Goal: Transaction & Acquisition: Download file/media

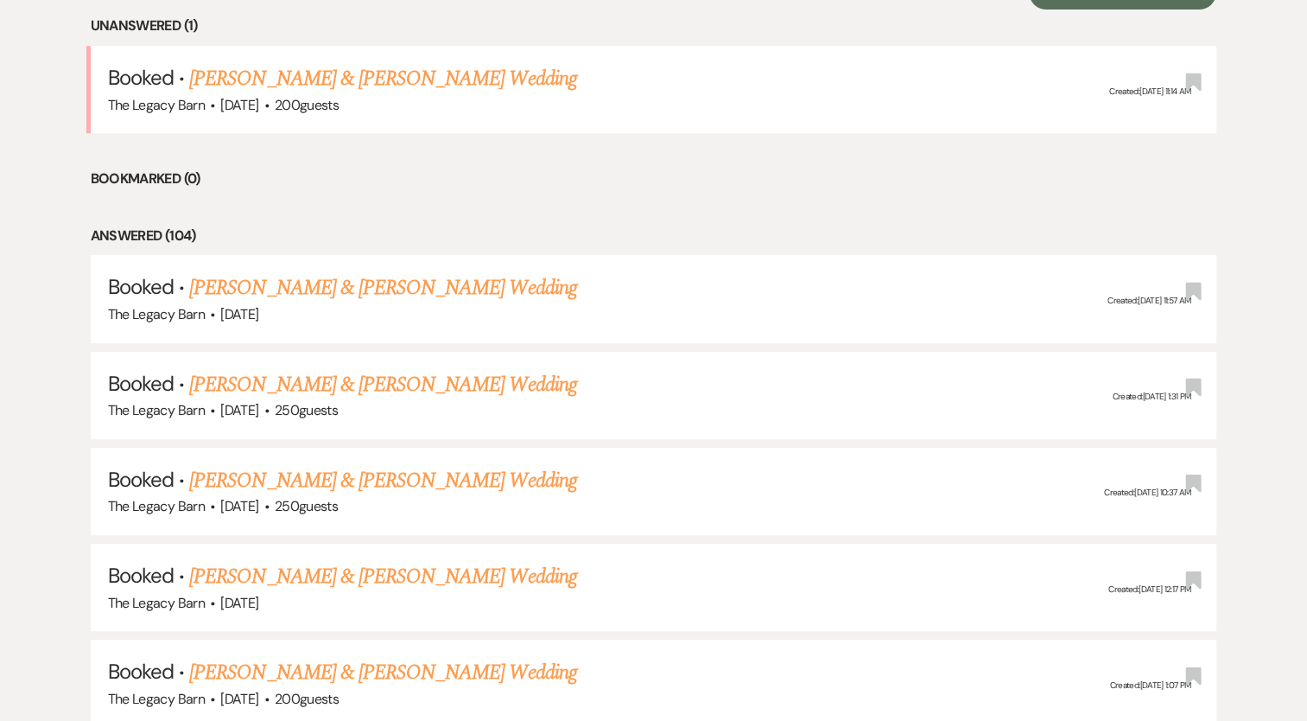
scroll to position [743, 0]
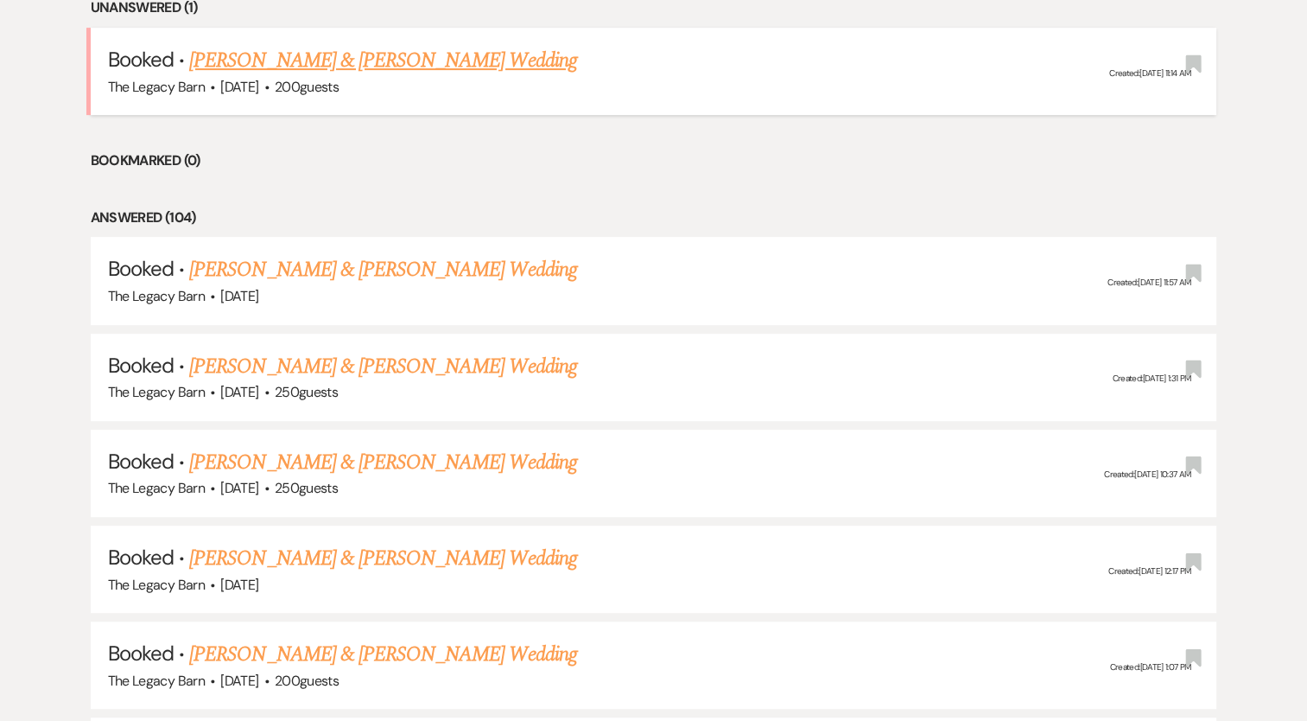
click at [378, 73] on link "[PERSON_NAME] & [PERSON_NAME] Wedding" at bounding box center [382, 60] width 387 height 31
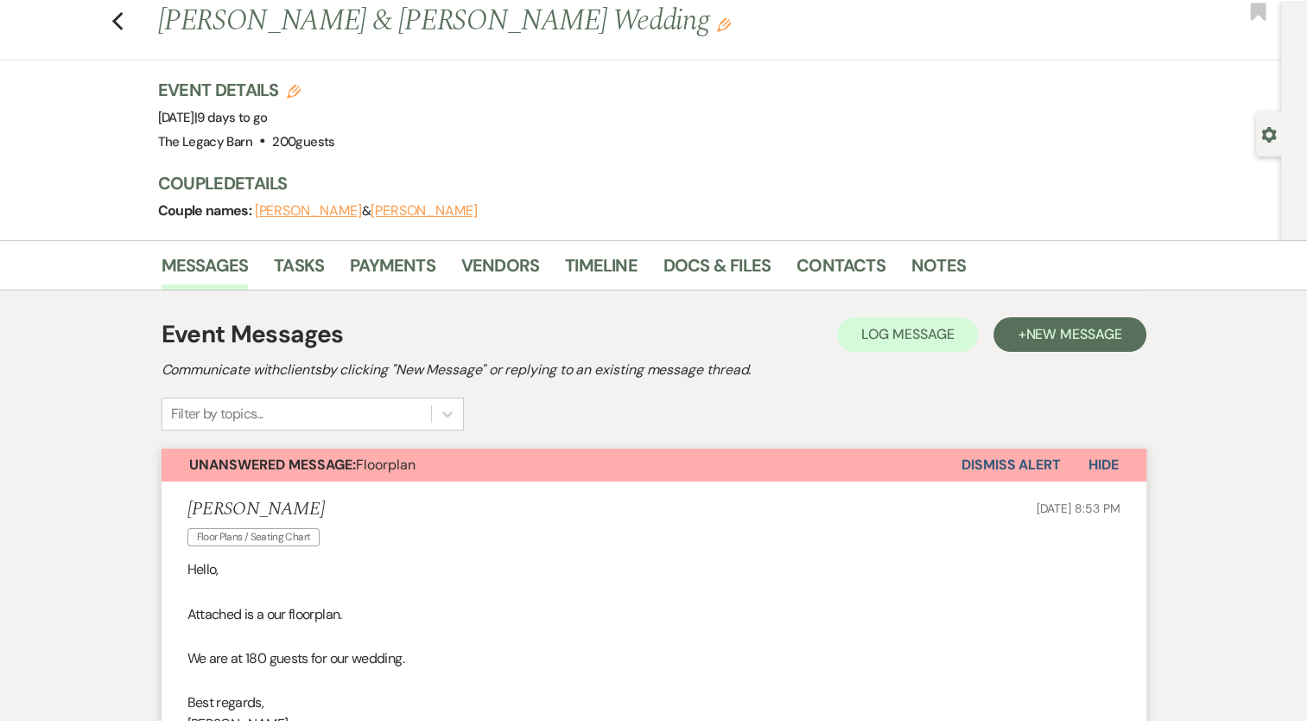
scroll to position [17, 0]
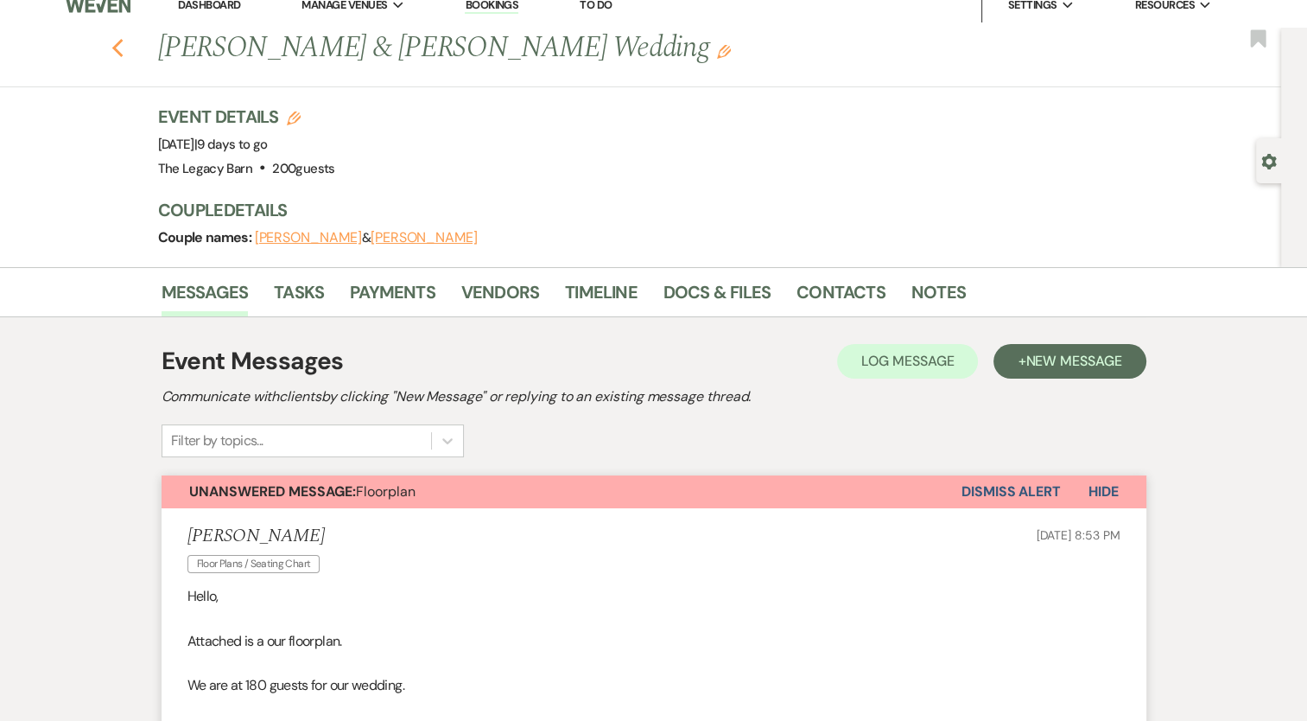
click at [124, 36] on button "Previous" at bounding box center [117, 47] width 13 height 24
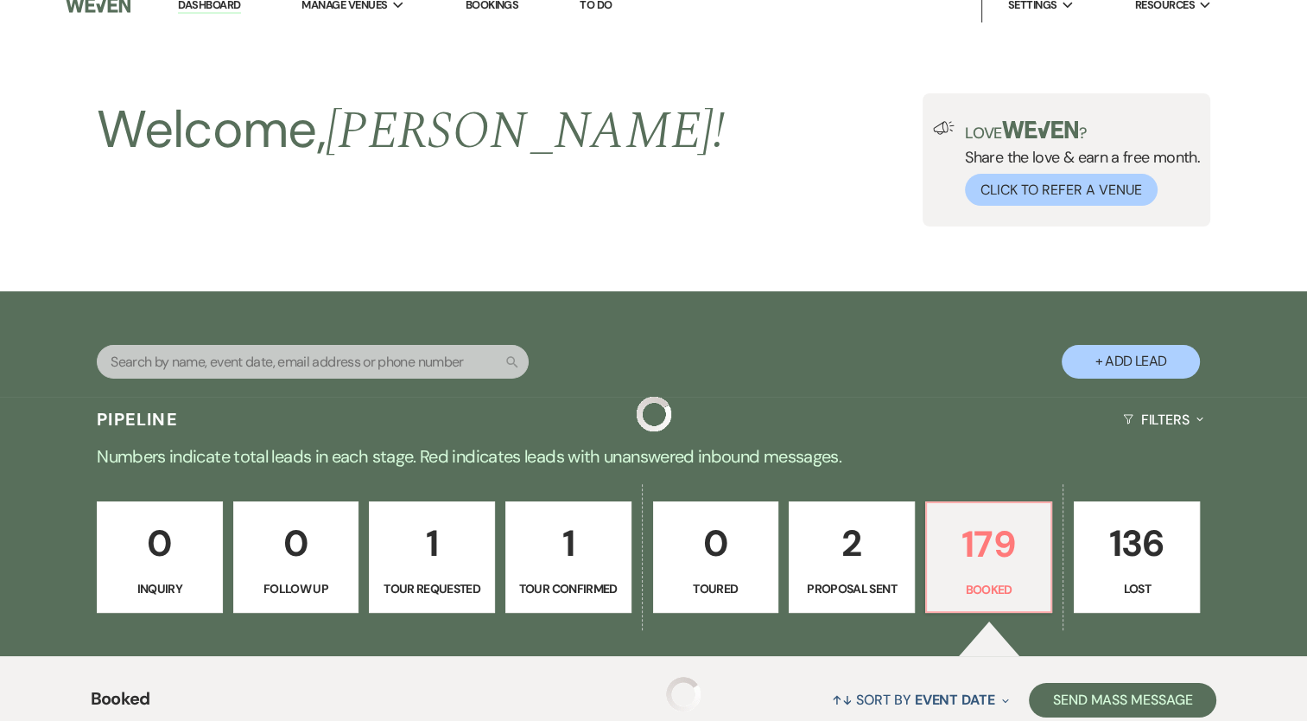
scroll to position [743, 0]
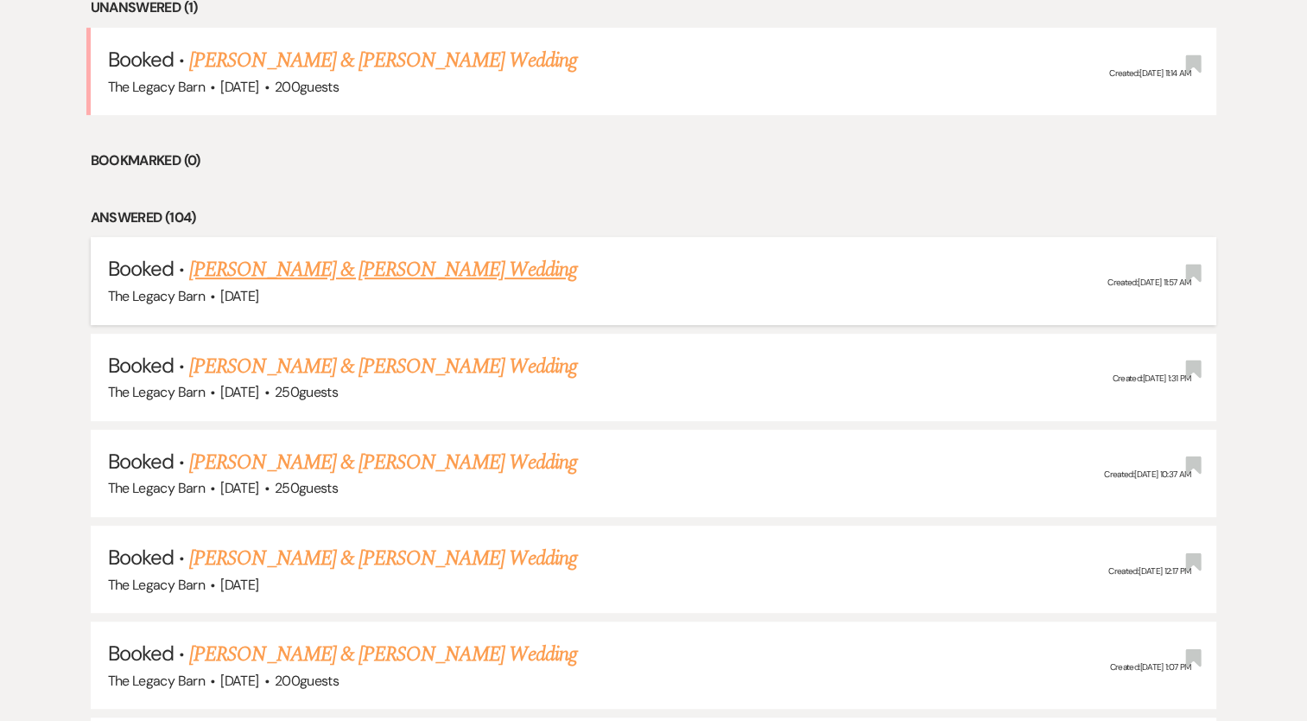
click at [346, 261] on link "[PERSON_NAME] & [PERSON_NAME] Wedding" at bounding box center [382, 269] width 387 height 31
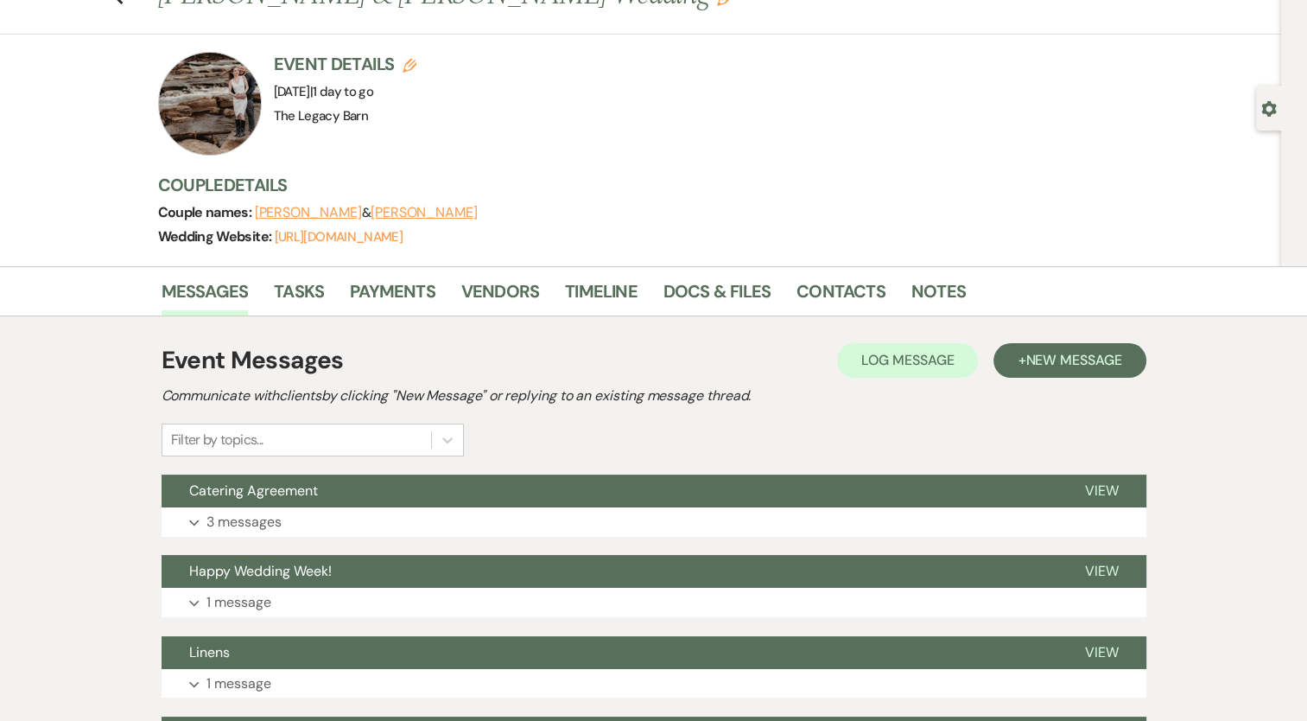
scroll to position [72, 0]
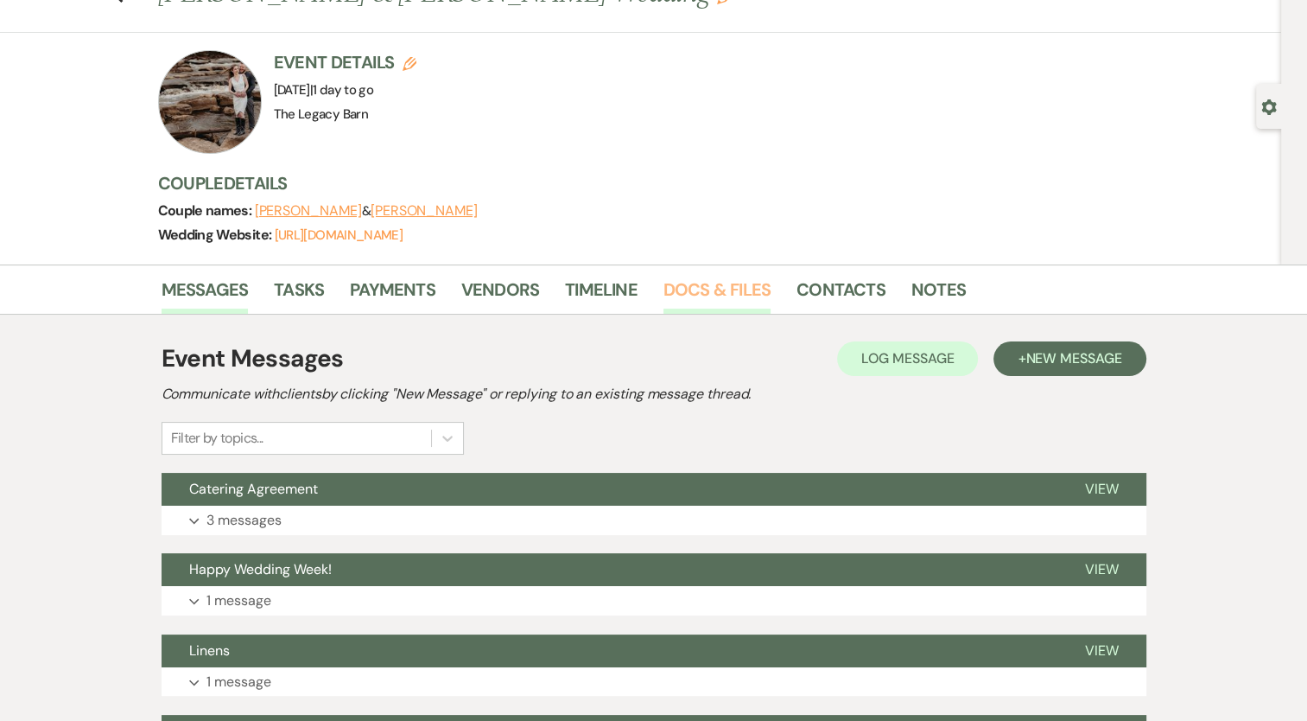
click at [737, 296] on link "Docs & Files" at bounding box center [717, 295] width 107 height 38
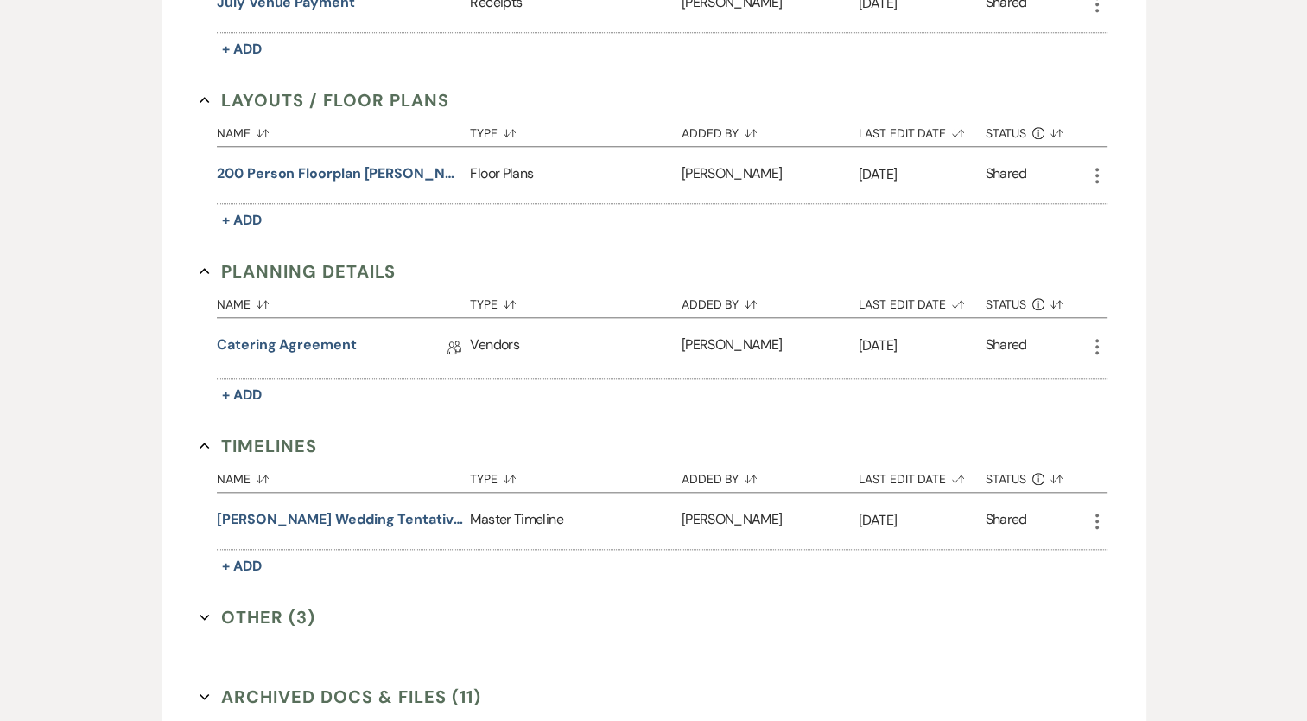
scroll to position [1704, 0]
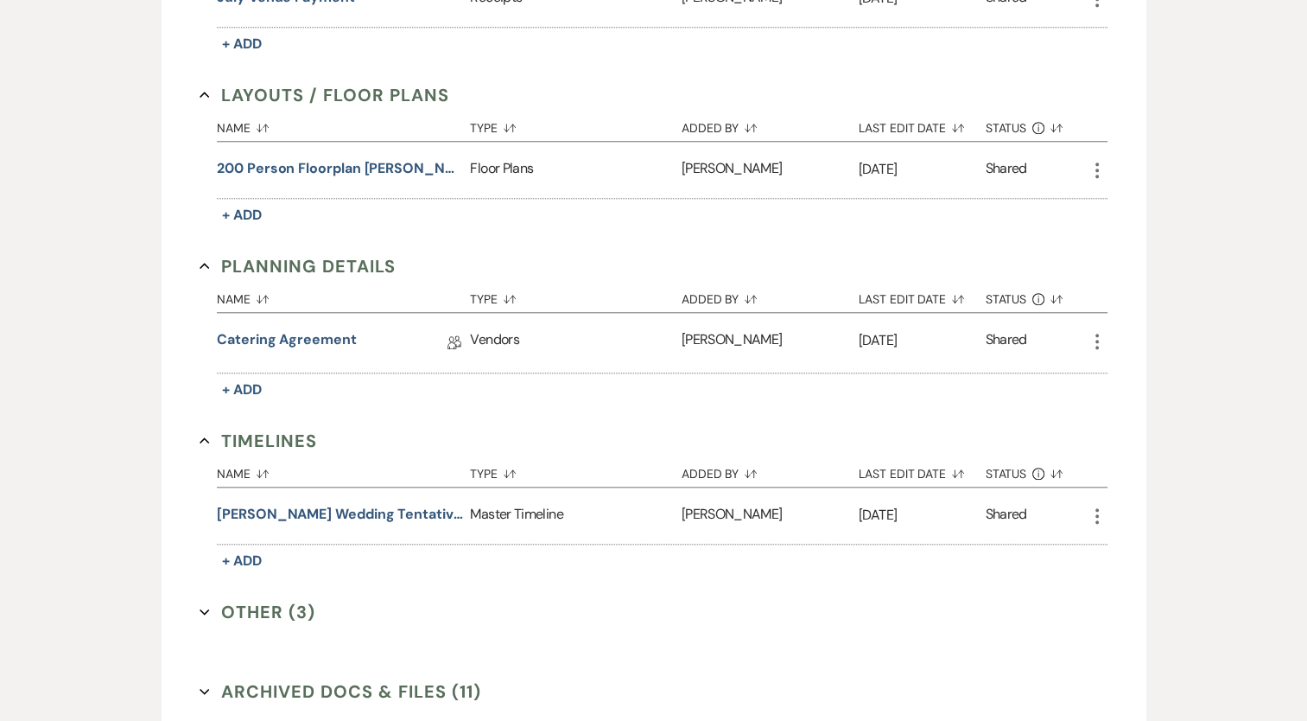
click at [291, 599] on button "Other (3) Expand" at bounding box center [258, 612] width 116 height 26
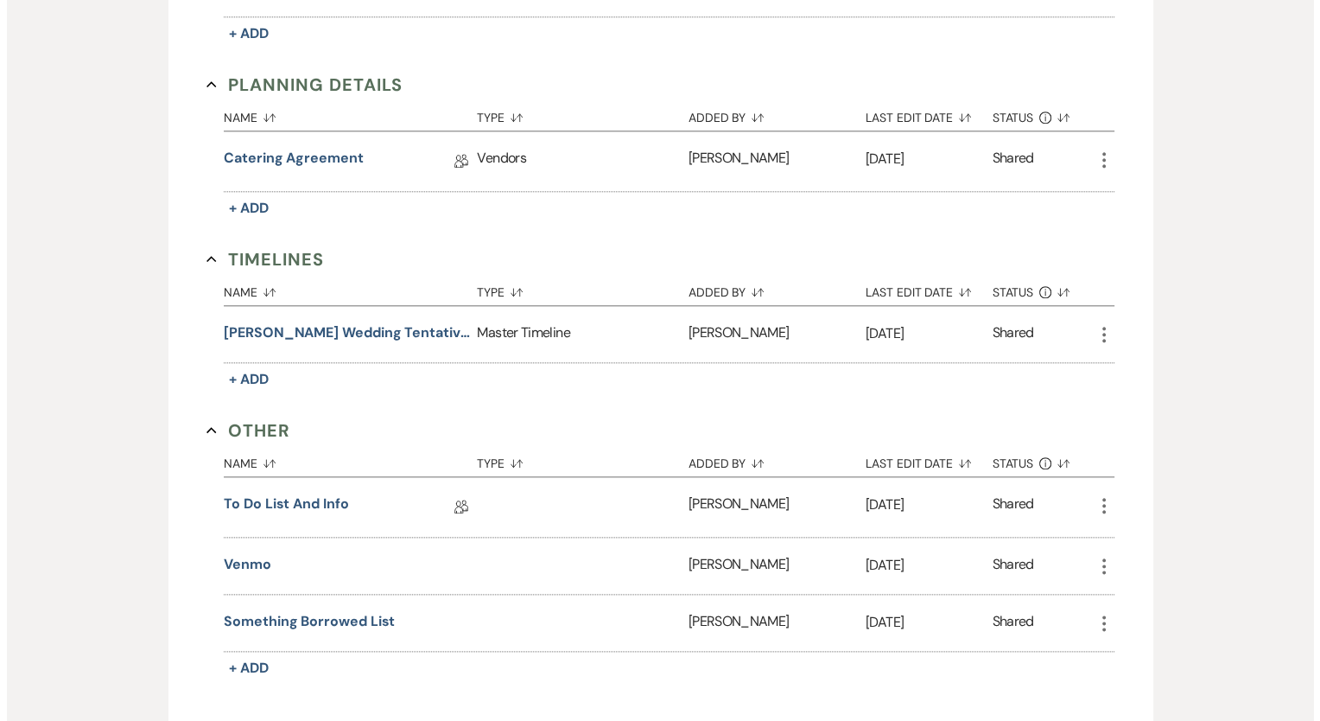
scroll to position [1894, 0]
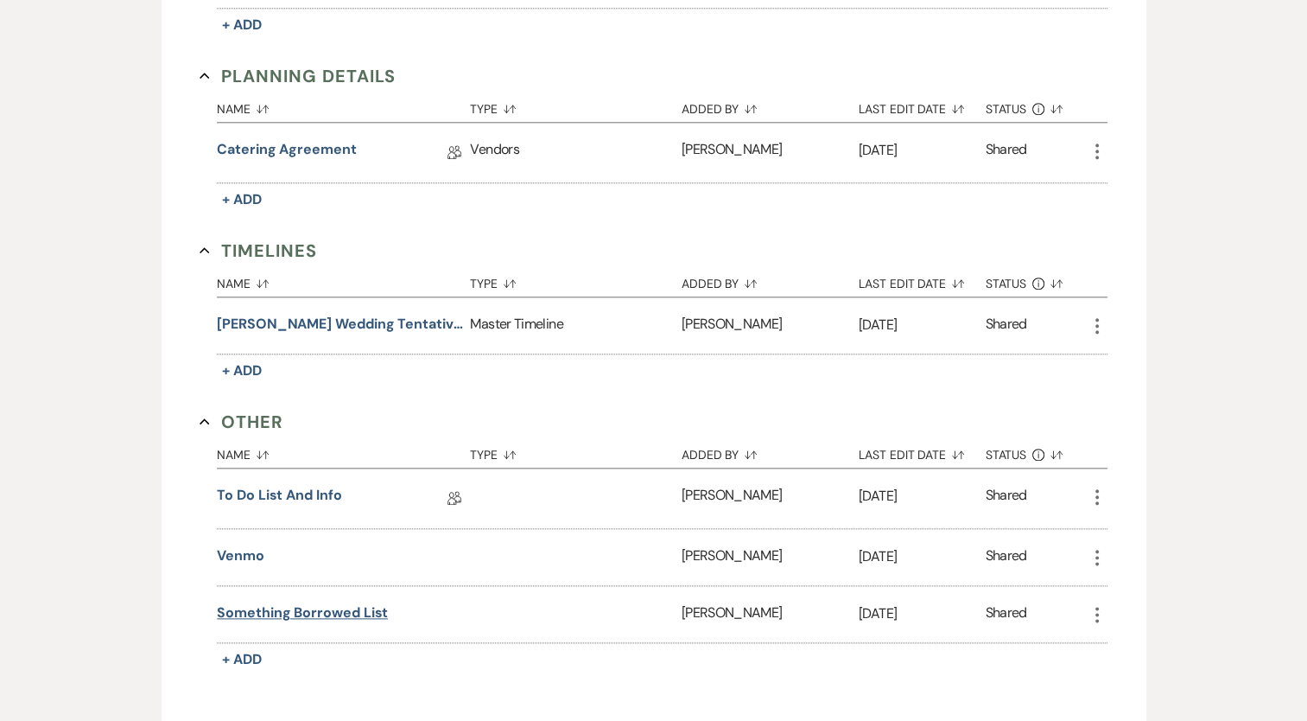
click at [311, 602] on button "Something Borrowed List" at bounding box center [302, 612] width 171 height 21
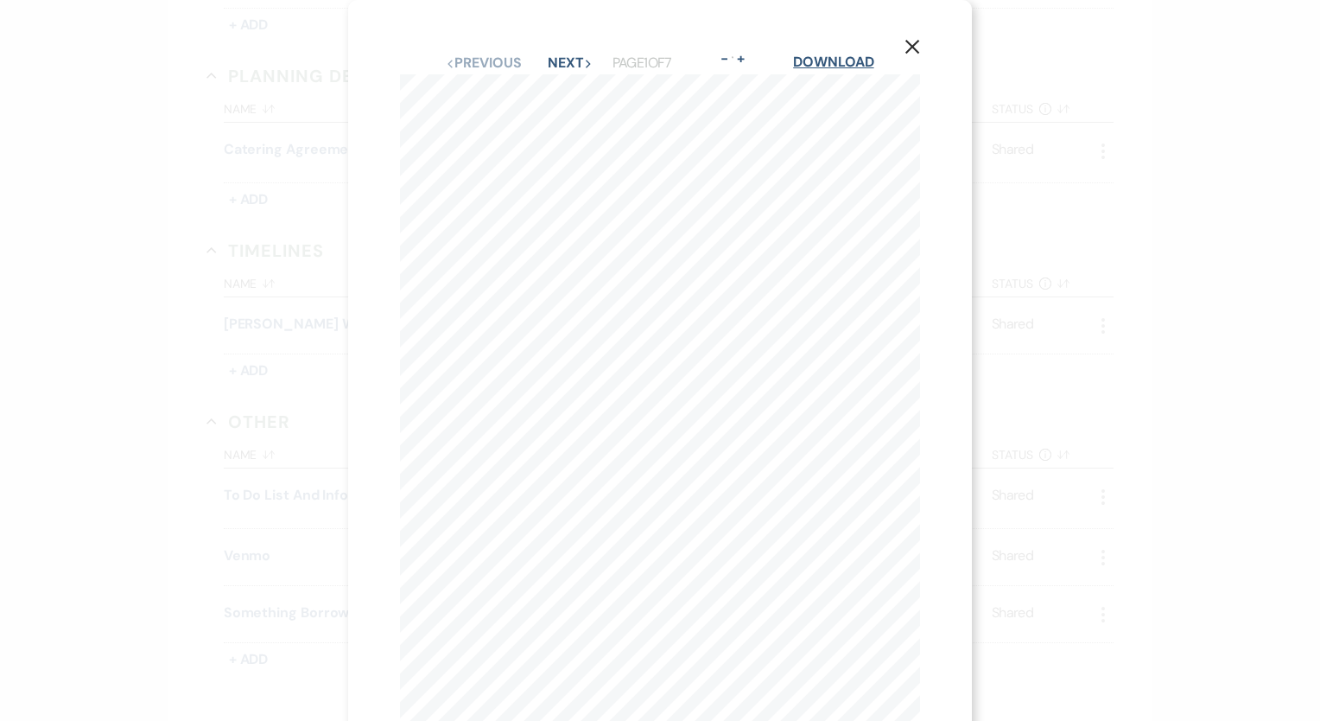
click at [817, 57] on link "Download" at bounding box center [833, 62] width 80 height 18
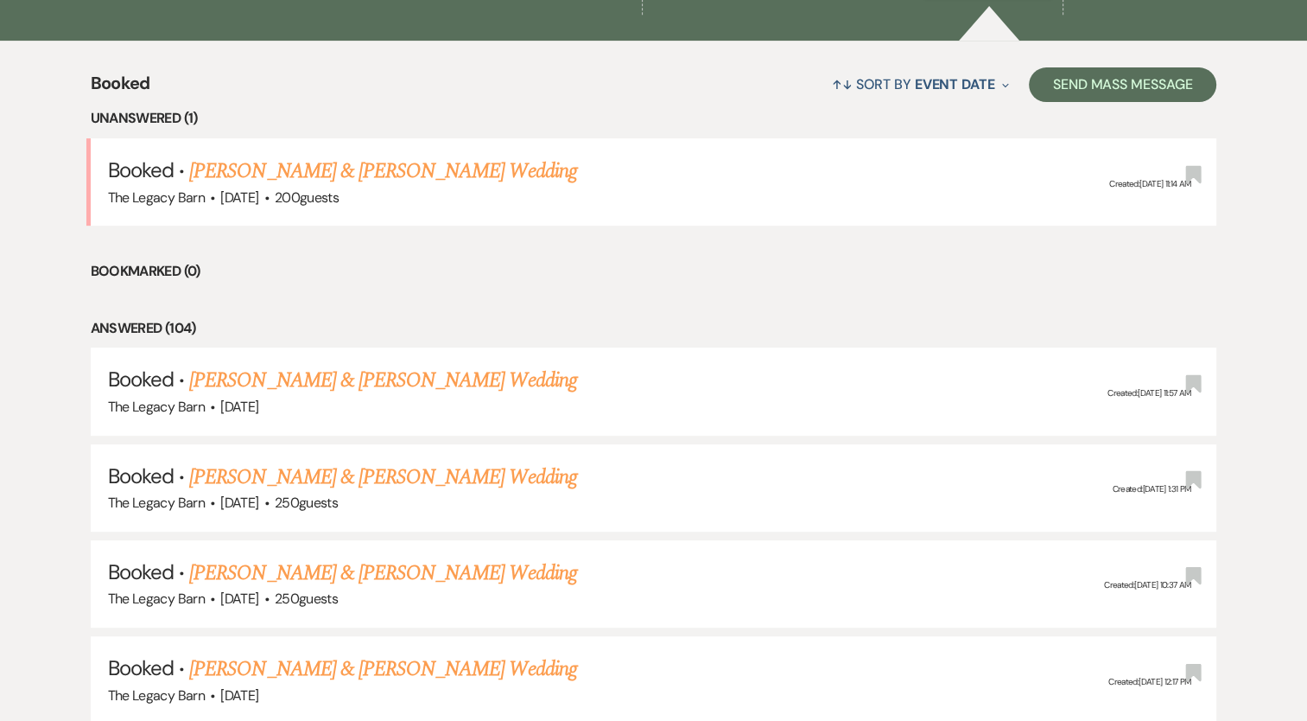
scroll to position [652, 0]
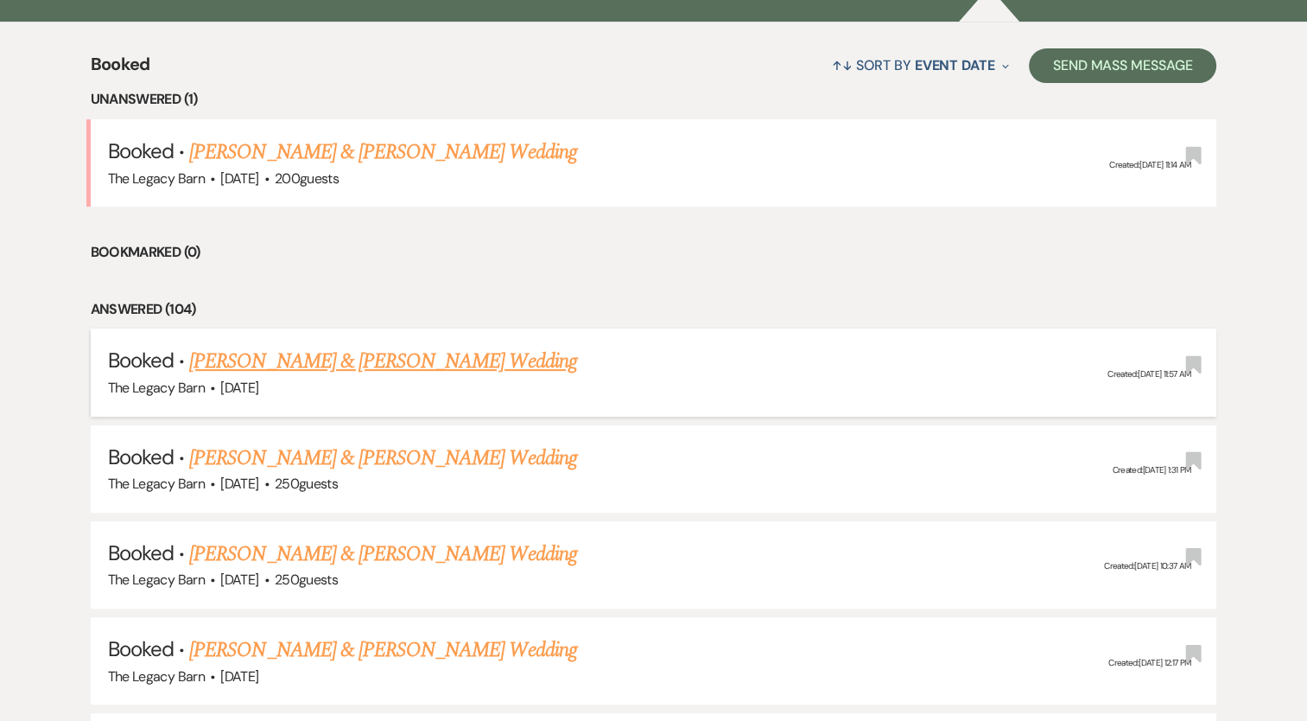
click at [319, 359] on link "[PERSON_NAME] & [PERSON_NAME] Wedding" at bounding box center [382, 361] width 387 height 31
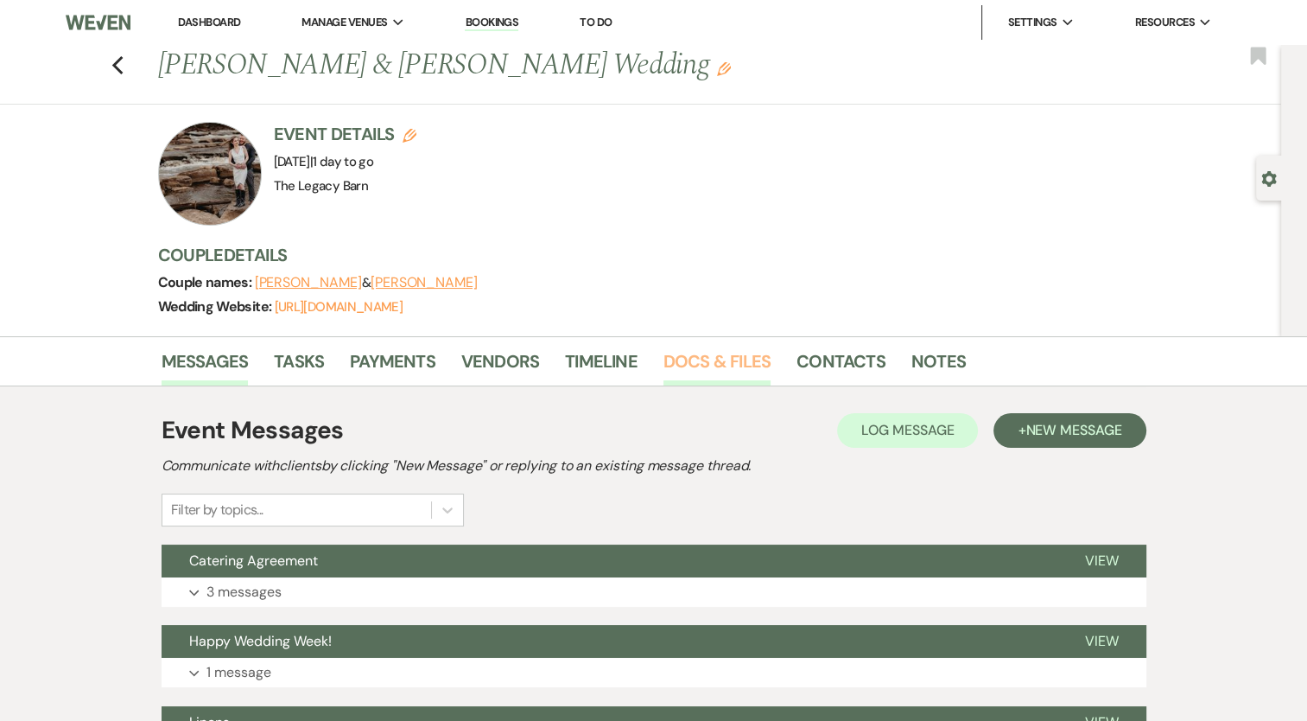
click at [763, 359] on link "Docs & Files" at bounding box center [717, 366] width 107 height 38
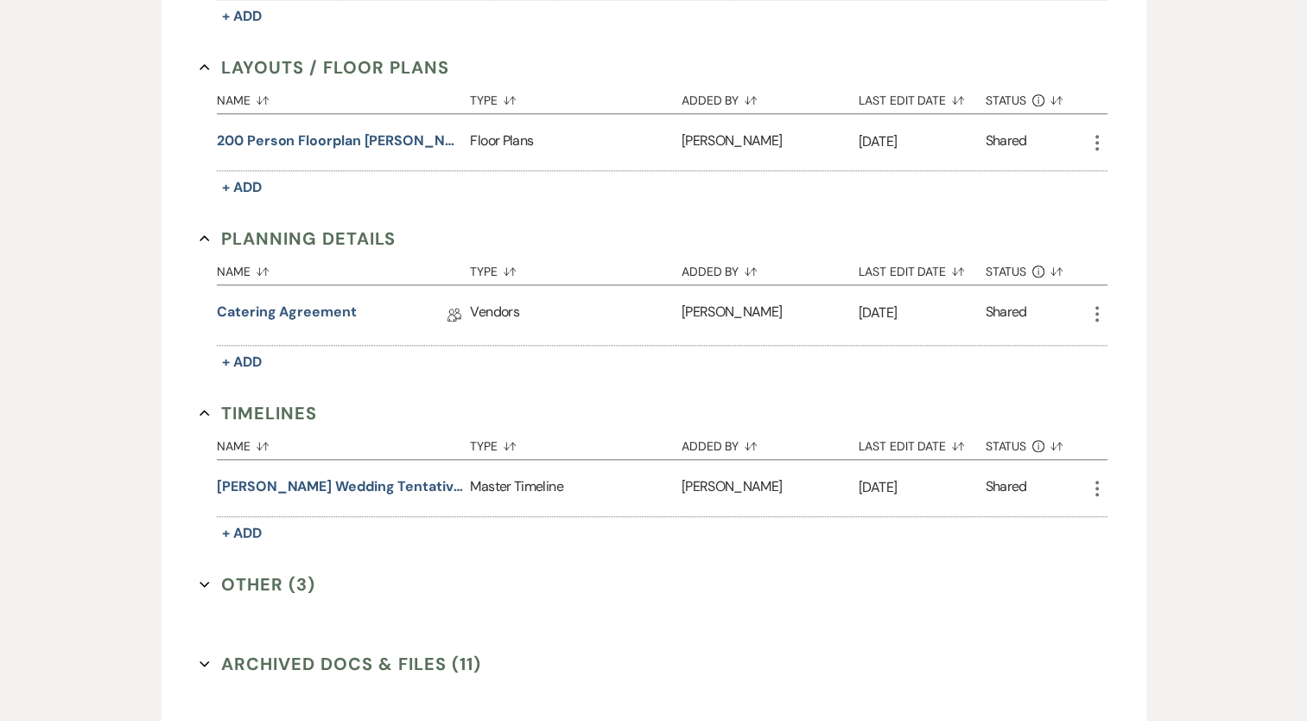
scroll to position [1758, 0]
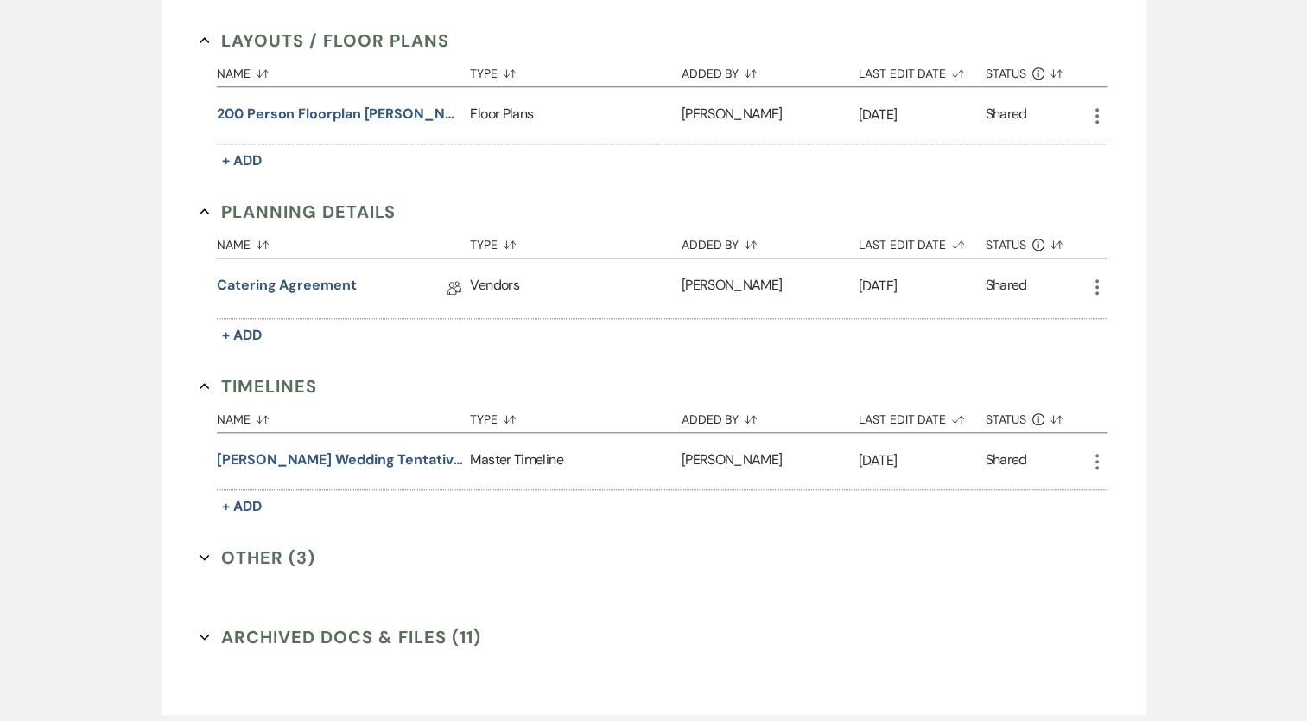
click at [260, 544] on button "Other (3) Expand" at bounding box center [258, 557] width 116 height 26
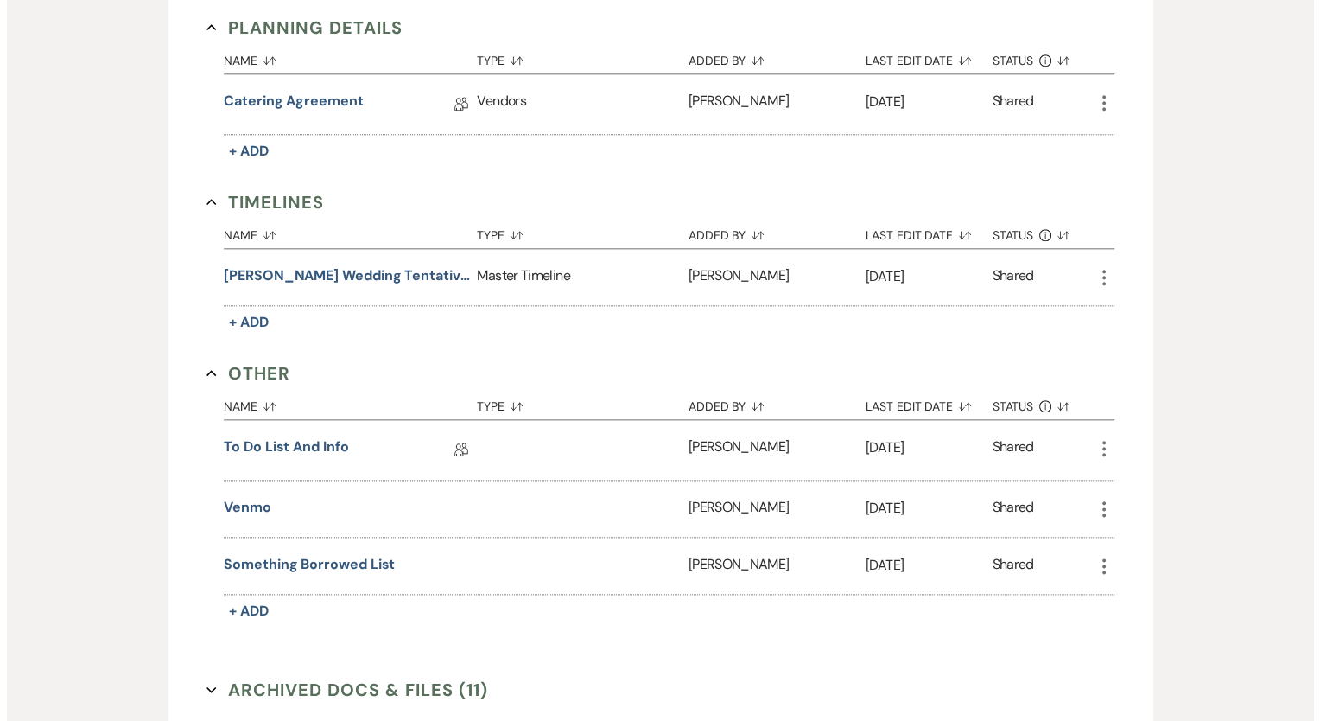
scroll to position [1952, 0]
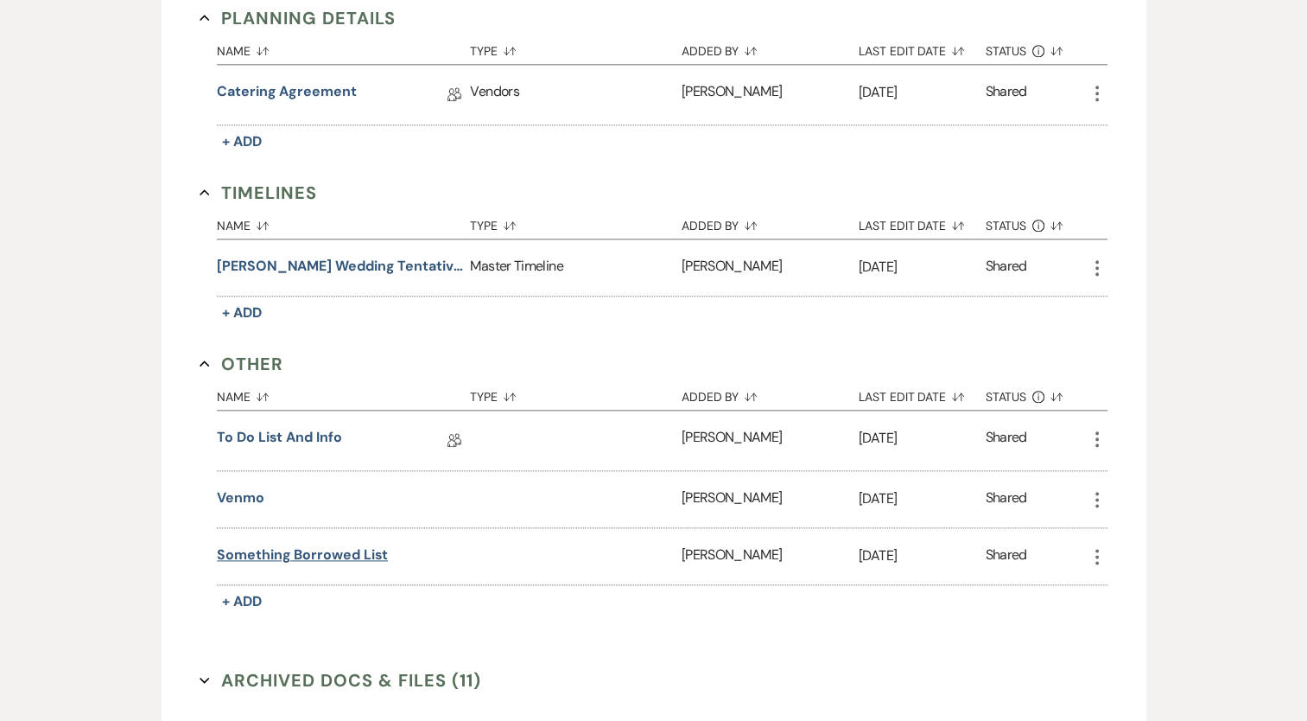
click at [364, 544] on button "Something Borrowed List" at bounding box center [302, 554] width 171 height 21
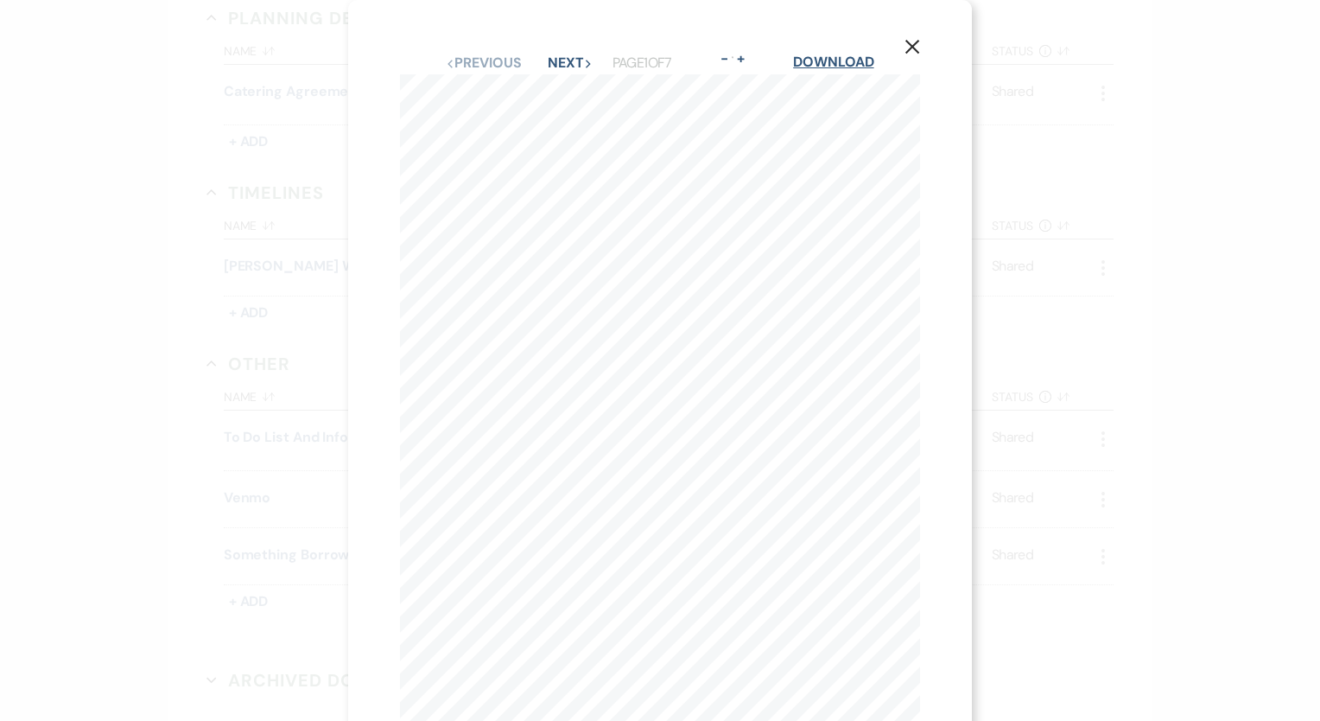
click at [860, 59] on link "Download" at bounding box center [833, 62] width 80 height 18
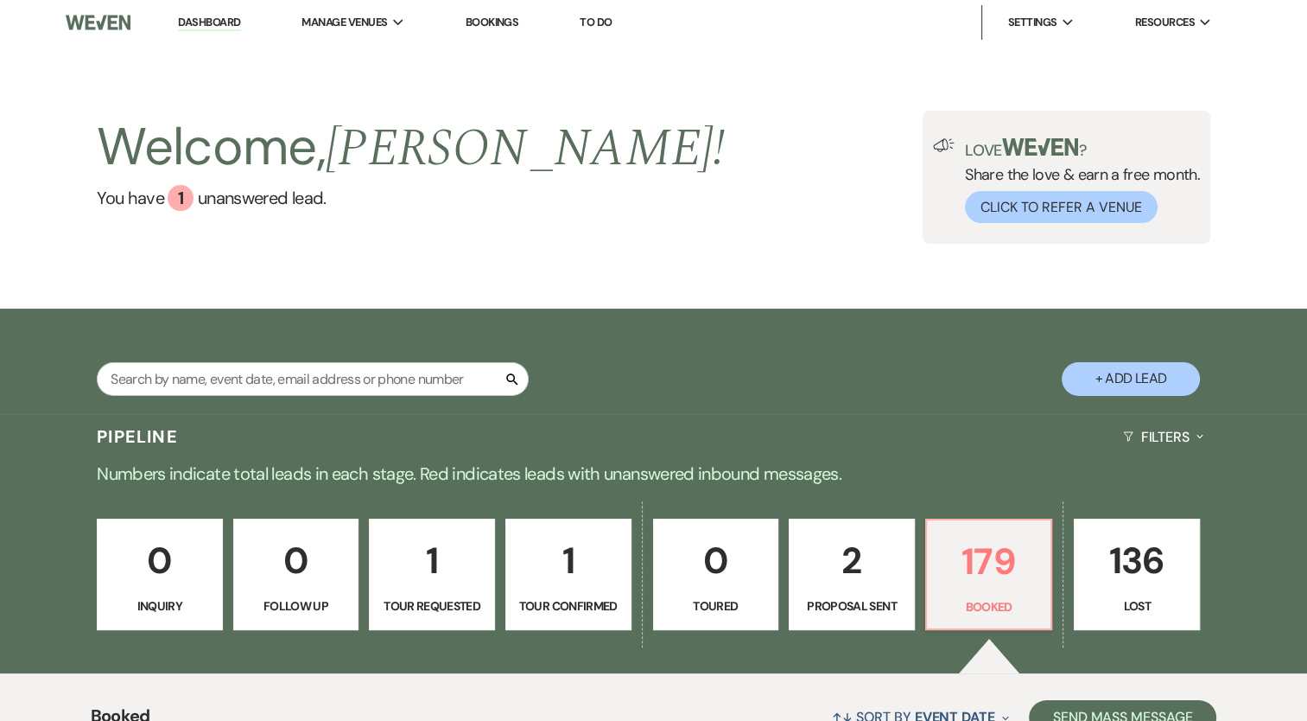
scroll to position [630, 0]
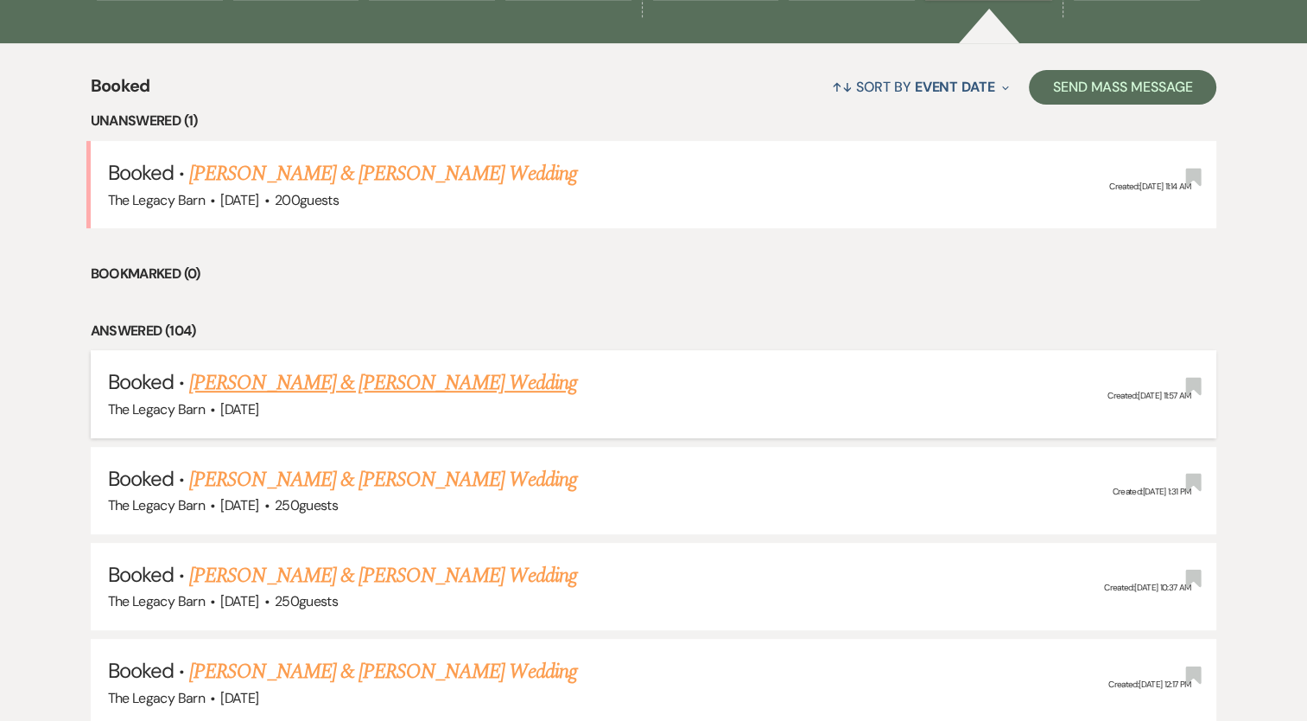
click at [429, 378] on link "[PERSON_NAME] & [PERSON_NAME] Wedding" at bounding box center [382, 382] width 387 height 31
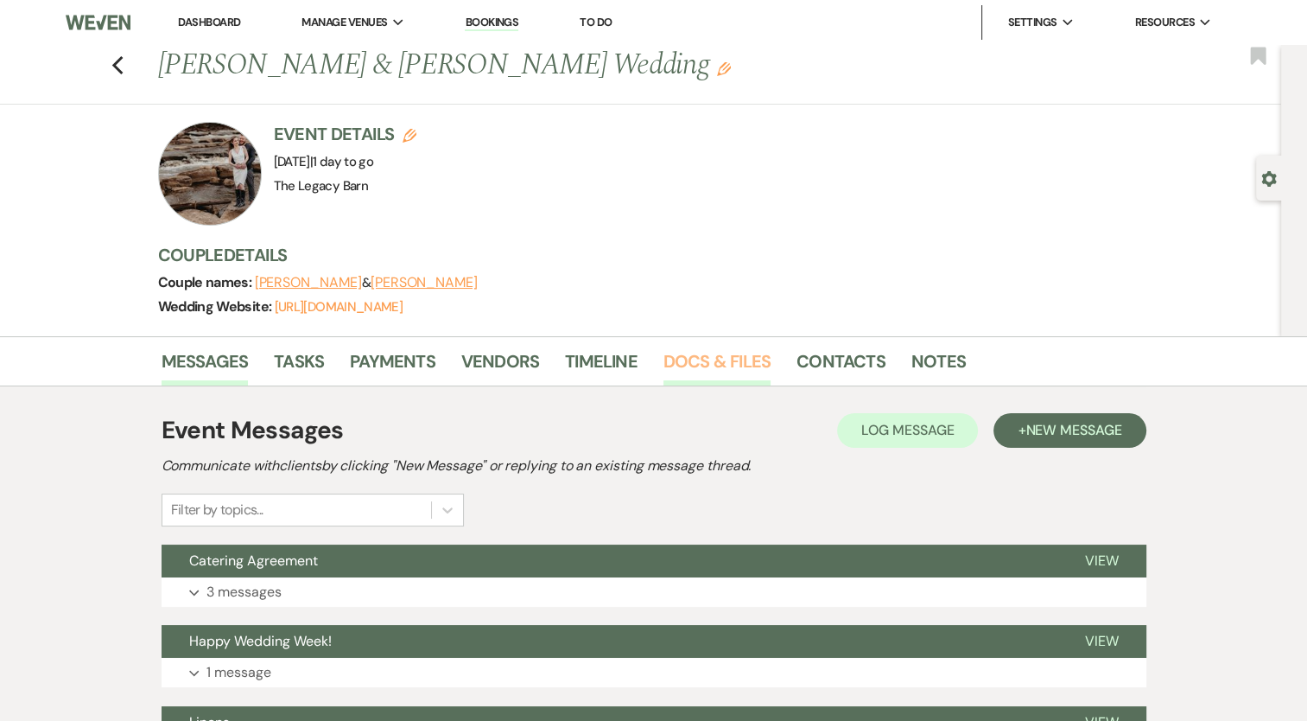
click at [710, 347] on link "Docs & Files" at bounding box center [717, 366] width 107 height 38
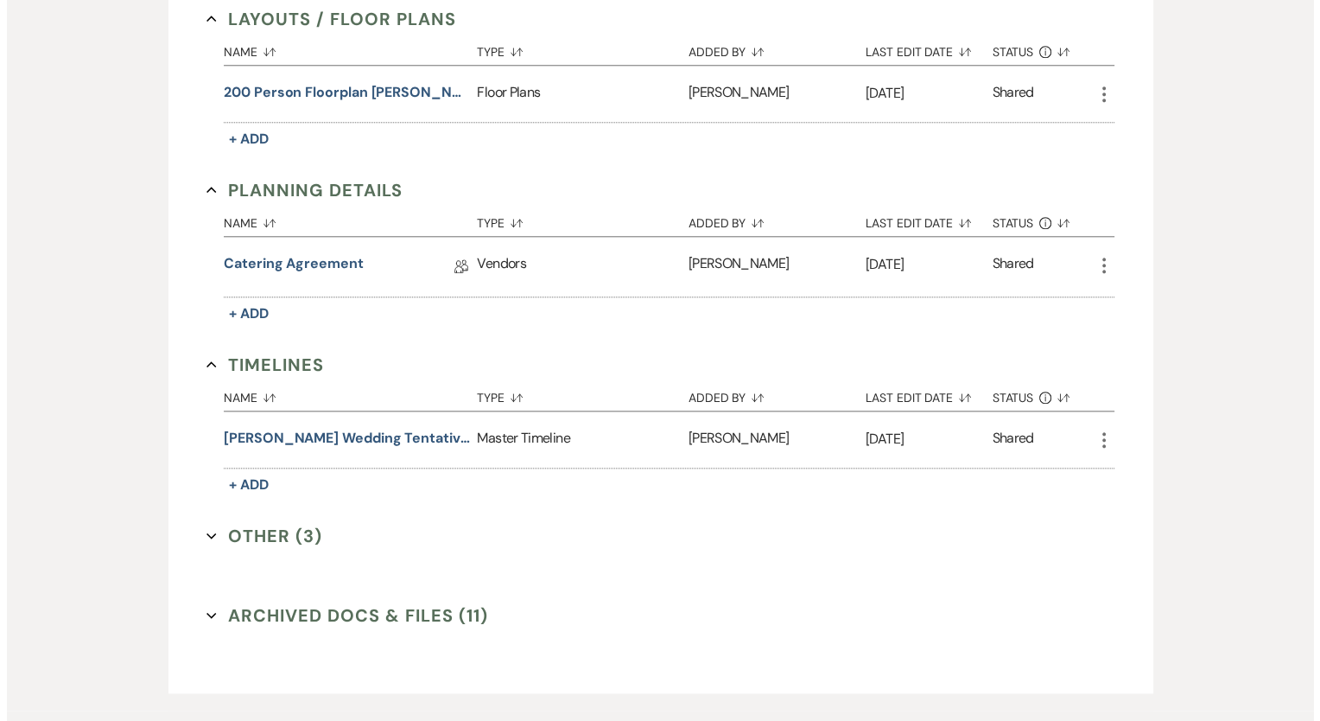
scroll to position [1782, 0]
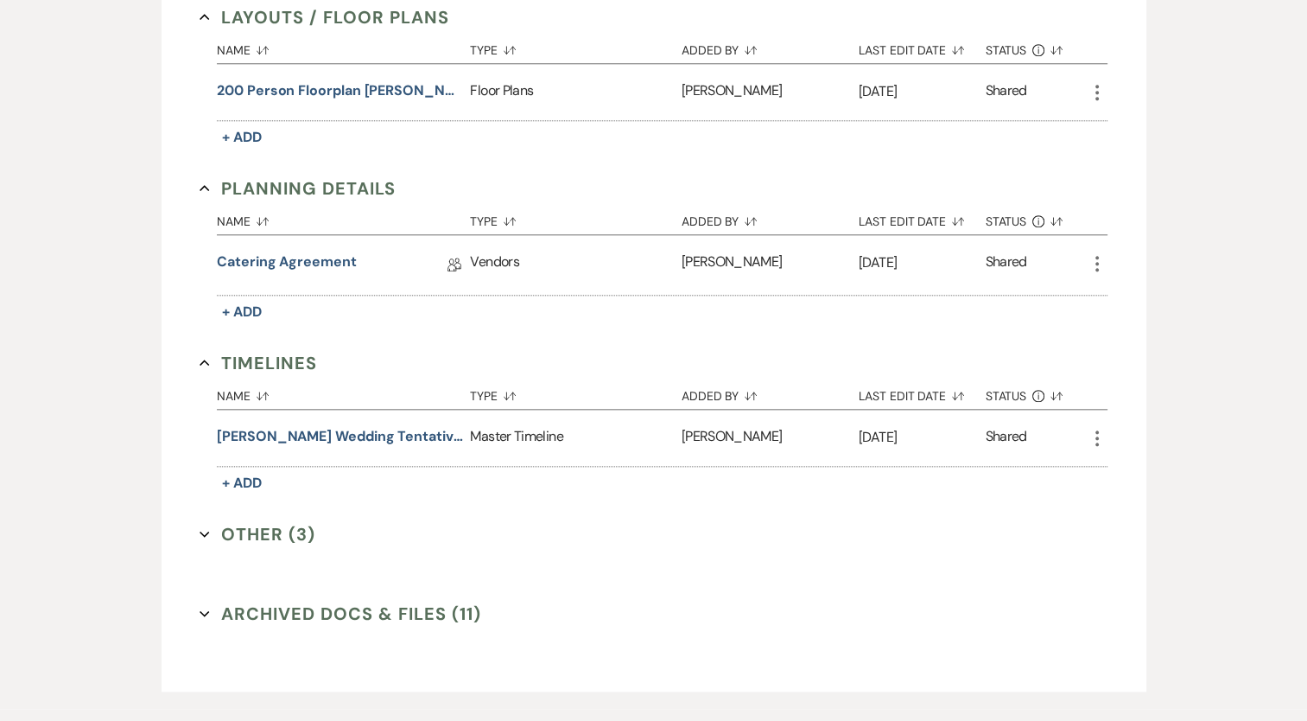
click at [290, 521] on button "Other (3) Expand" at bounding box center [258, 534] width 116 height 26
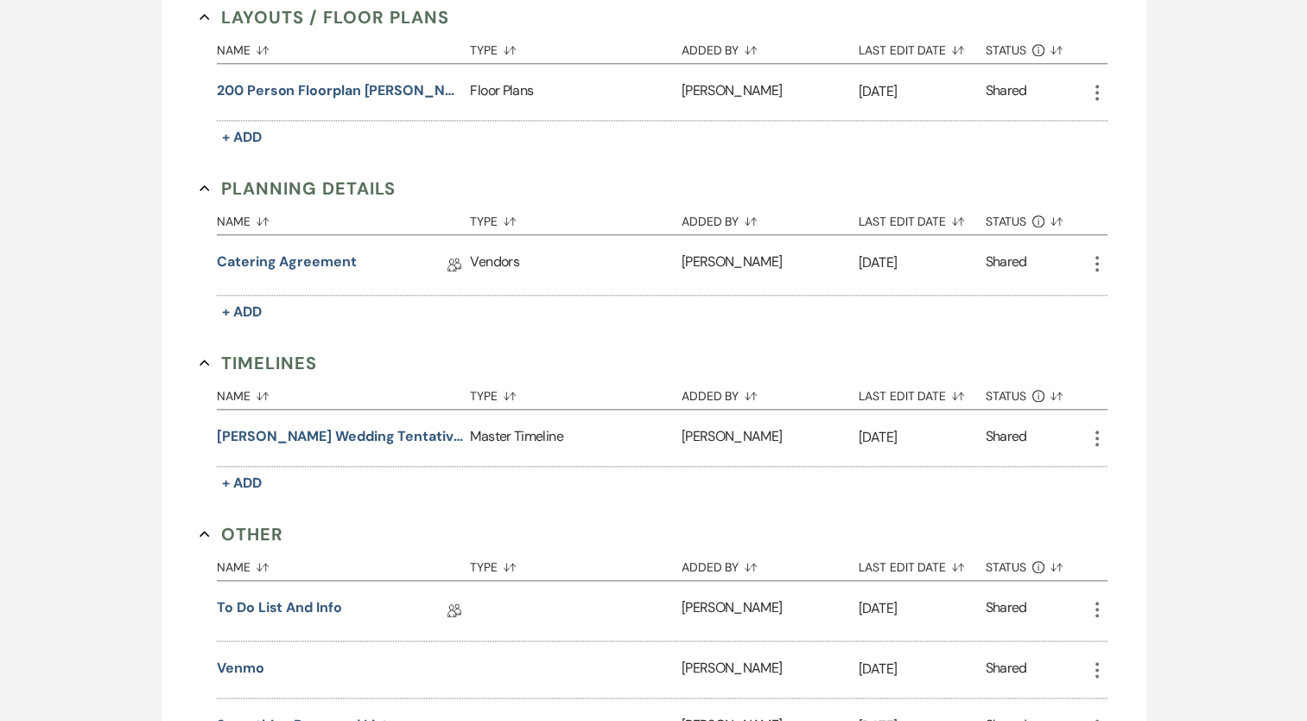
click at [310, 715] on button "Something Borrowed List" at bounding box center [302, 725] width 171 height 21
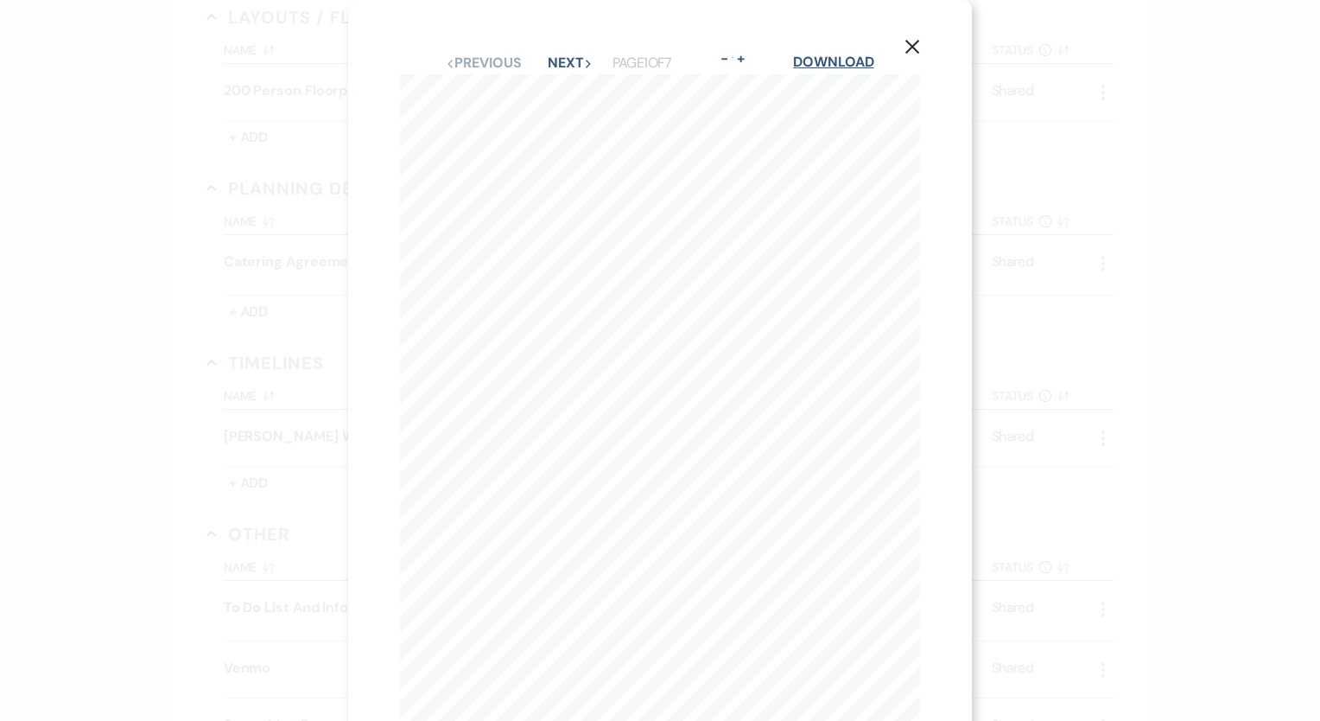
click at [825, 56] on link "Download" at bounding box center [833, 62] width 80 height 18
click at [829, 56] on link "Download" at bounding box center [833, 62] width 80 height 18
